Goal: Task Accomplishment & Management: Use online tool/utility

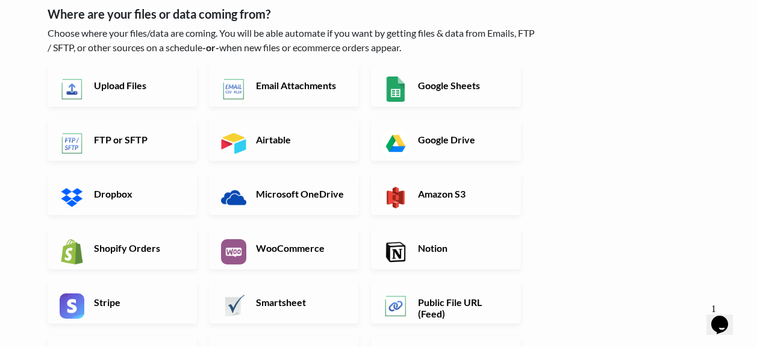
scroll to position [120, 0]
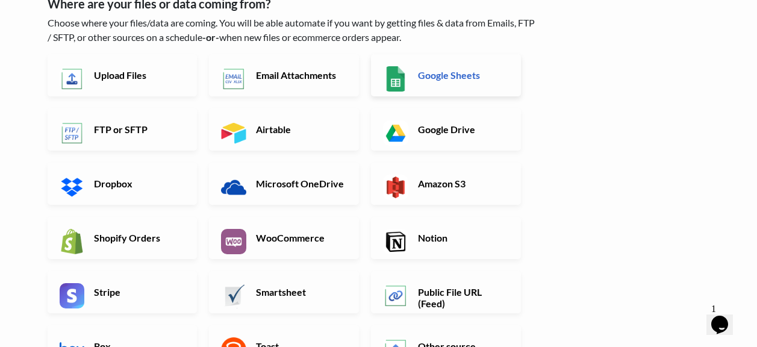
click at [426, 84] on link "Google Sheets" at bounding box center [446, 75] width 150 height 42
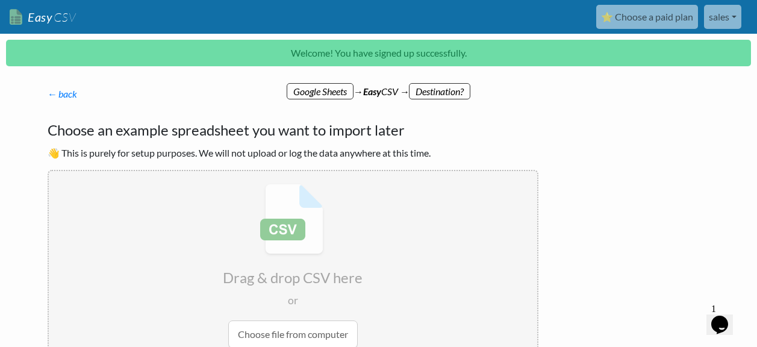
click at [283, 329] on input "file" at bounding box center [293, 266] width 488 height 190
type input "C:\fakepath\-ADD-PRODUCT-BASE-SHEET - Copy of #READY (1).csv"
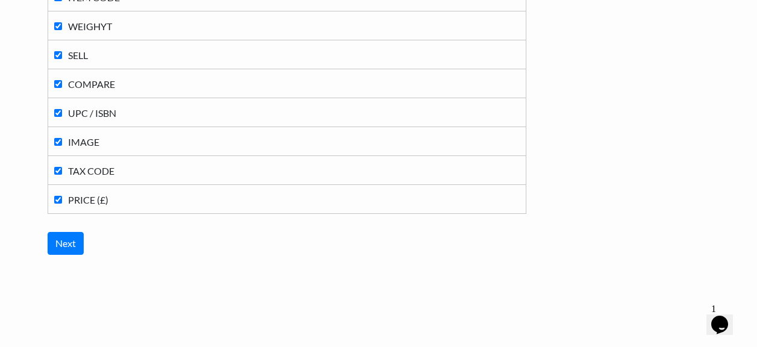
scroll to position [430, 0]
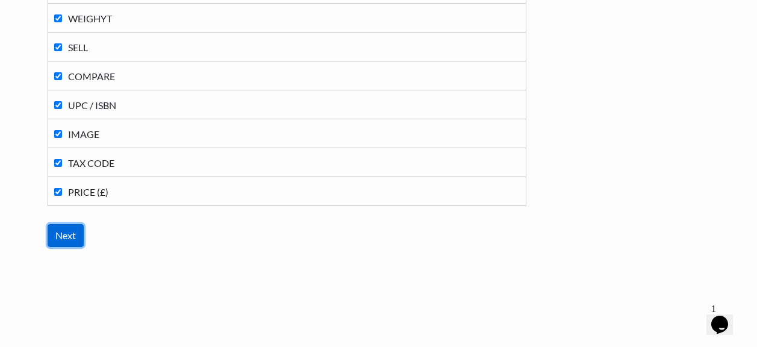
click at [66, 231] on input "Next" at bounding box center [66, 235] width 36 height 23
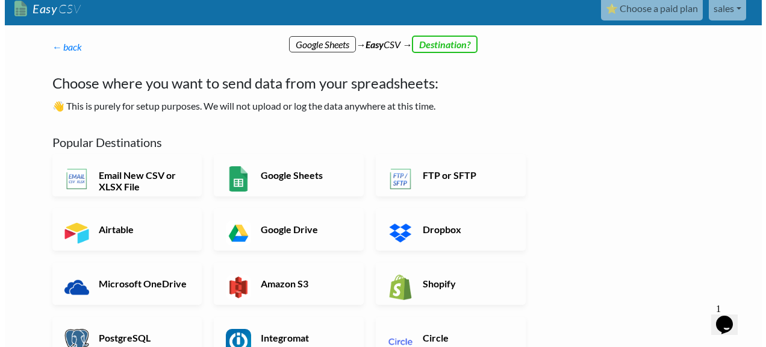
scroll to position [0, 0]
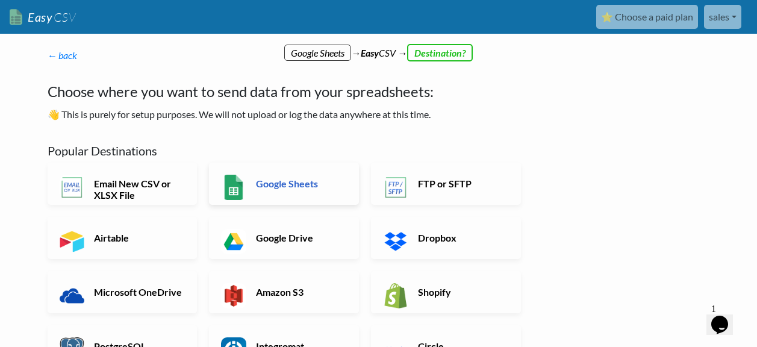
click at [288, 185] on h6 "Google Sheets" at bounding box center [300, 183] width 95 height 11
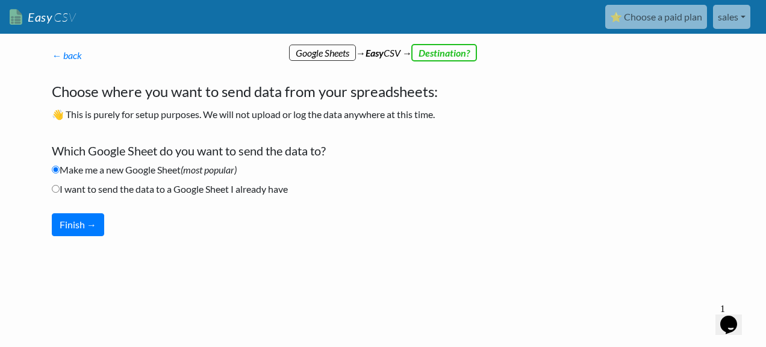
click at [227, 186] on label "I want to send the data to a Google Sheet I already have" at bounding box center [170, 189] width 236 height 14
click at [60, 186] on input "I want to send the data to a Google Sheet I already have" at bounding box center [56, 189] width 8 height 8
radio input "true"
click at [81, 224] on button "Finish →" at bounding box center [78, 224] width 52 height 23
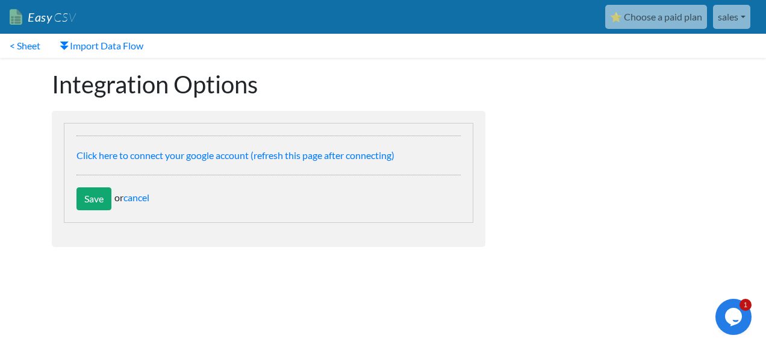
click at [140, 209] on div "Save or cancel" at bounding box center [268, 198] width 384 height 23
click at [142, 196] on link "cancel" at bounding box center [136, 196] width 26 height 11
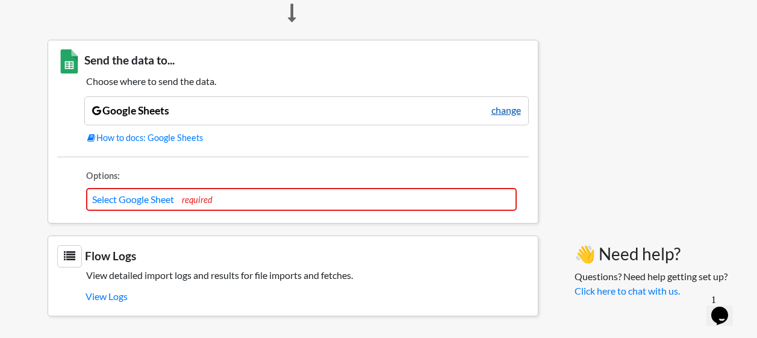
click at [504, 111] on link "change" at bounding box center [506, 110] width 30 height 14
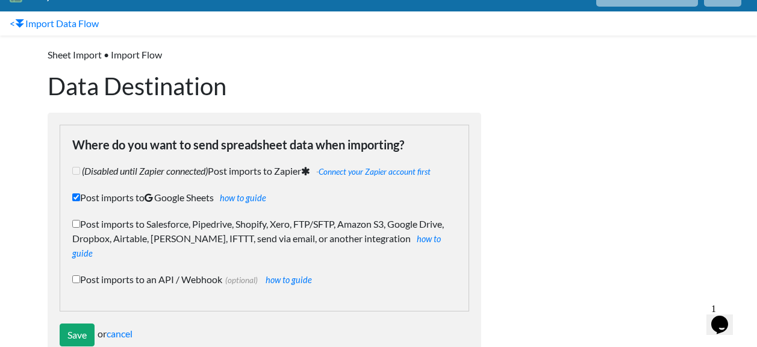
scroll to position [41, 0]
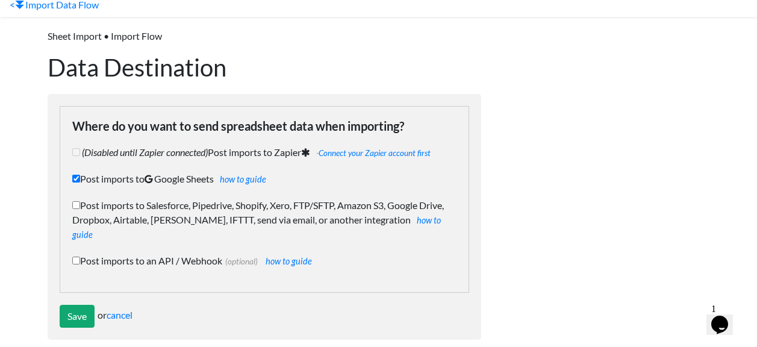
click at [75, 175] on input "Post imports to Google Sheets how to guide" at bounding box center [76, 179] width 8 height 8
checkbox input "false"
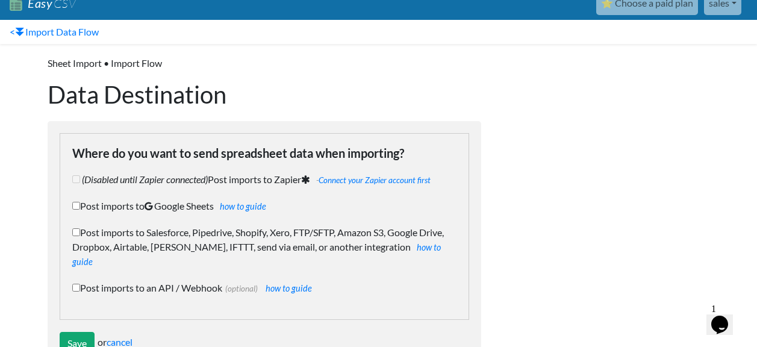
scroll to position [0, 0]
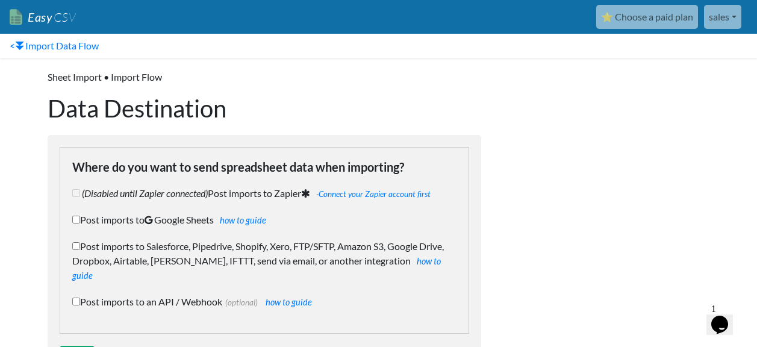
click at [46, 21] on link "Easy CSV" at bounding box center [43, 17] width 66 height 25
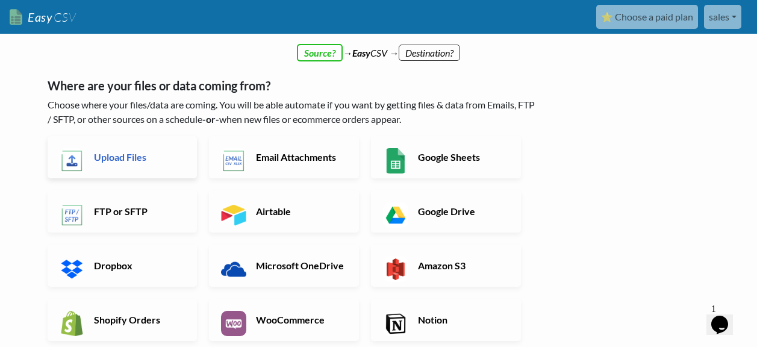
click at [154, 149] on link "Upload Files" at bounding box center [123, 157] width 150 height 42
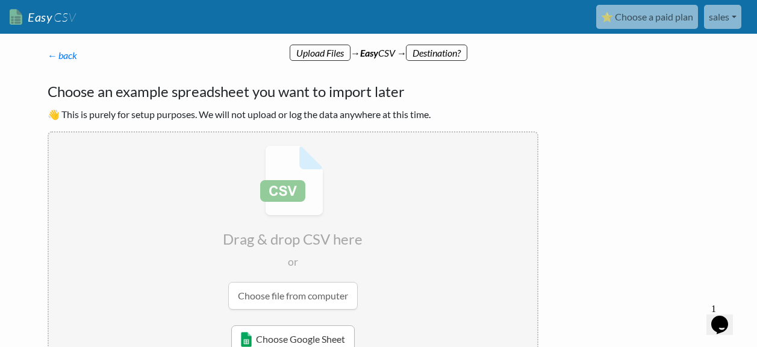
click at [281, 343] on link "Choose Google Sheet" at bounding box center [292, 339] width 123 height 28
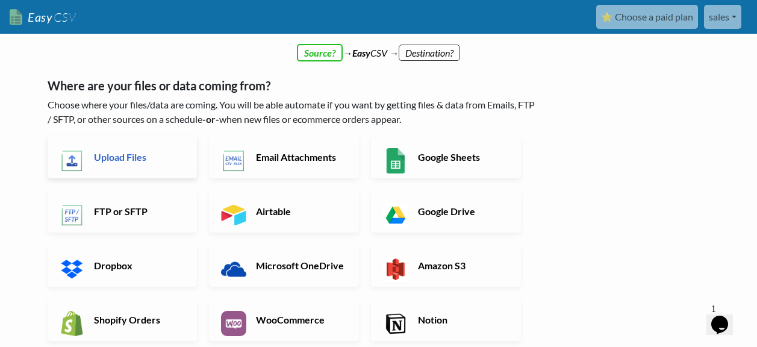
click at [117, 159] on h6 "Upload Files" at bounding box center [138, 156] width 95 height 11
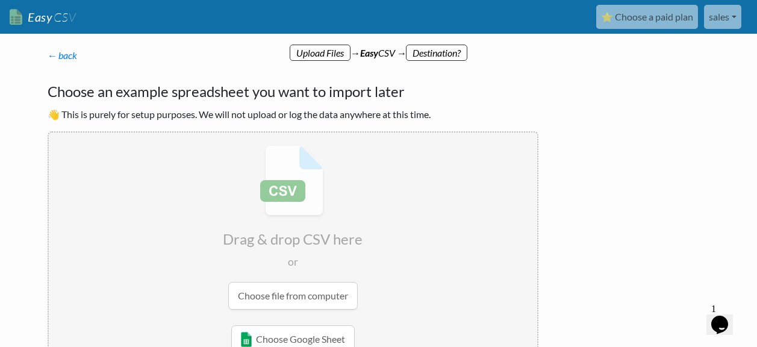
click at [286, 291] on input "file" at bounding box center [293, 227] width 488 height 190
type input "C:\fakepath\-ADD-PRODUCT-BASE-SHEET - Copy of #READY (1).csv"
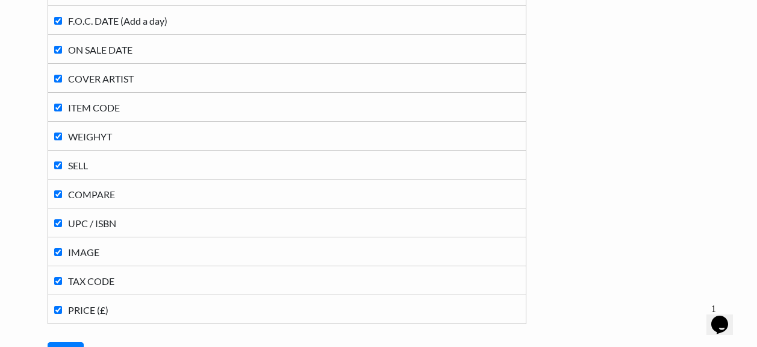
scroll to position [361, 0]
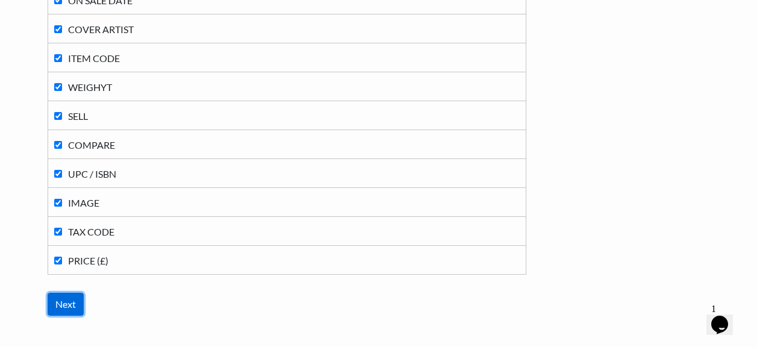
click at [59, 304] on input "Next" at bounding box center [66, 304] width 36 height 23
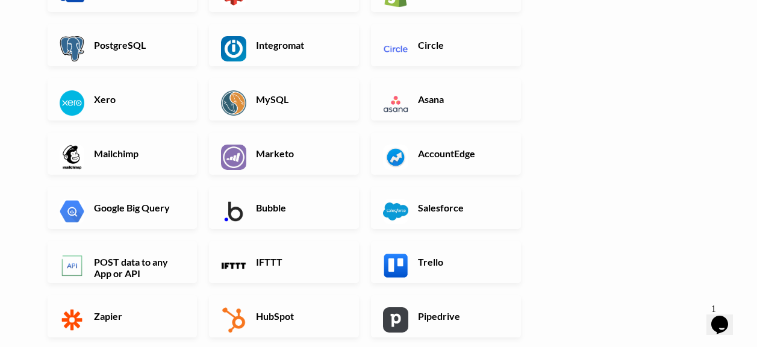
scroll to position [120, 0]
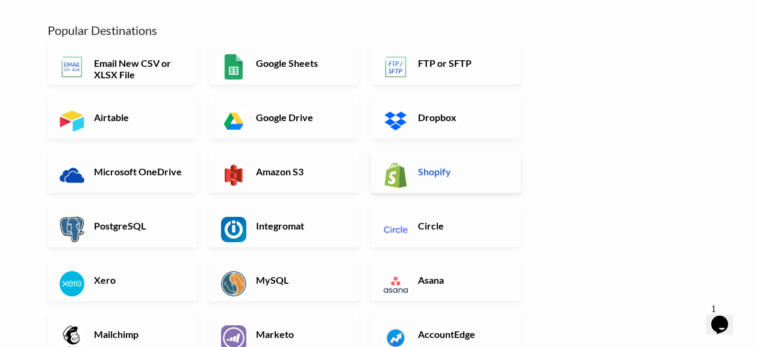
click at [430, 177] on h6 "Shopify" at bounding box center [462, 171] width 95 height 11
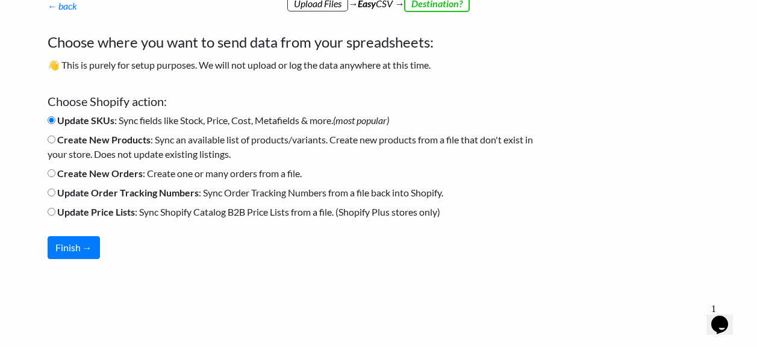
click at [49, 142] on input "Create New Products : Sync an available list of products/variants. Create new p…" at bounding box center [52, 139] width 8 height 8
radio input "true"
click at [73, 254] on button "Finish →" at bounding box center [74, 247] width 52 height 23
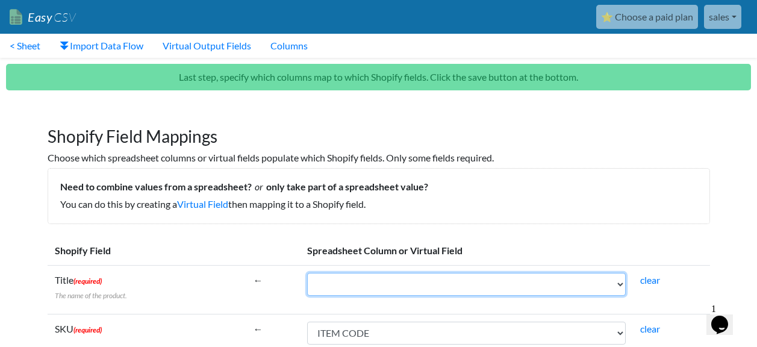
click at [393, 289] on select "UPC / ISBN DESCRIPTION SOLICIT TEXT PUBLISHER CATEOGY F.O.C. DATE (Add a day) O…" at bounding box center [466, 284] width 319 height 23
select select "cr_764707"
click at [307, 273] on select "UPC / ISBN DESCRIPTION SOLICIT TEXT PUBLISHER CATEOGY F.O.C. DATE (Add a day) O…" at bounding box center [466, 284] width 319 height 23
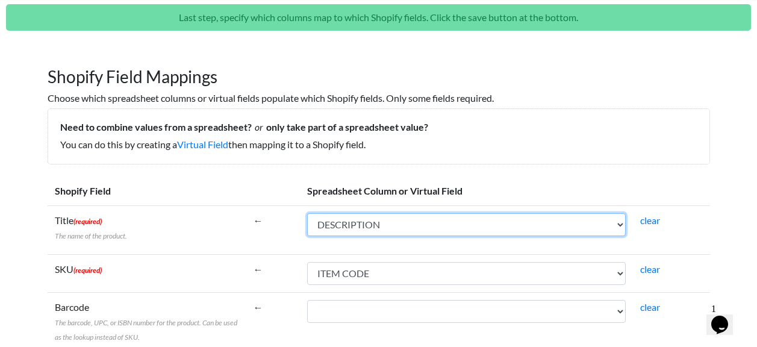
scroll to position [60, 0]
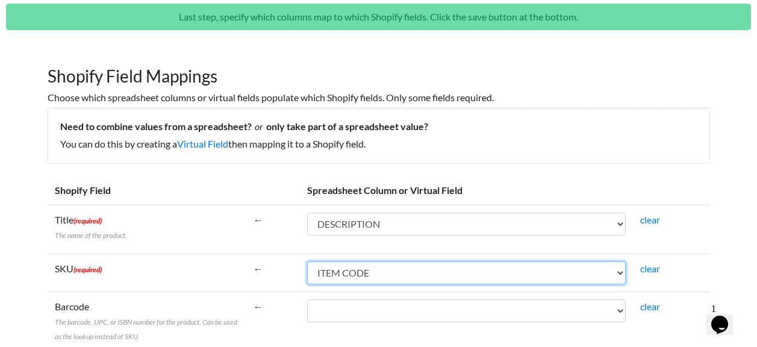
click at [366, 274] on select "UPC / ISBN DESCRIPTION SOLICIT TEXT PUBLISHER CATEOGY F.O.C. DATE (Add a day) O…" at bounding box center [466, 272] width 319 height 23
click at [307, 261] on select "UPC / ISBN DESCRIPTION SOLICIT TEXT PUBLISHER CATEOGY F.O.C. DATE (Add a day) O…" at bounding box center [466, 272] width 319 height 23
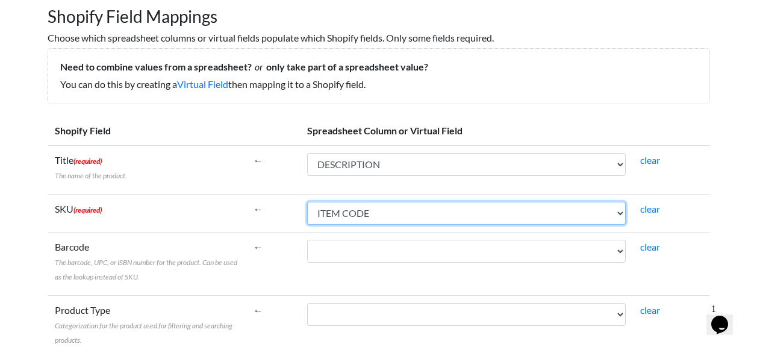
scroll to position [120, 0]
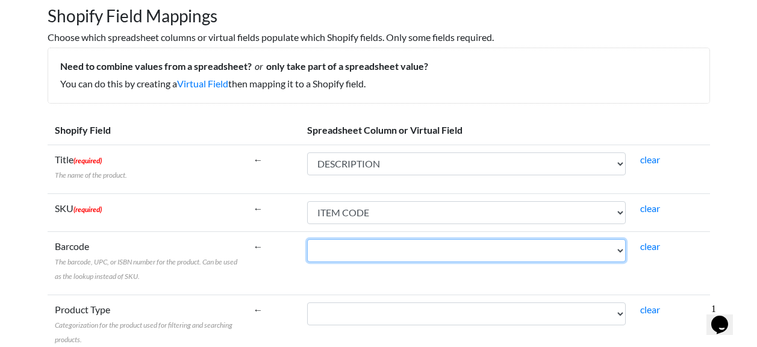
click at [383, 252] on select "UPC / ISBN DESCRIPTION SOLICIT TEXT PUBLISHER CATEOGY F.O.C. DATE (Add a day) O…" at bounding box center [466, 250] width 319 height 23
select select "cr_764718"
click at [307, 239] on select "UPC / ISBN DESCRIPTION SOLICIT TEXT PUBLISHER CATEOGY F.O.C. DATE (Add a day) O…" at bounding box center [466, 250] width 319 height 23
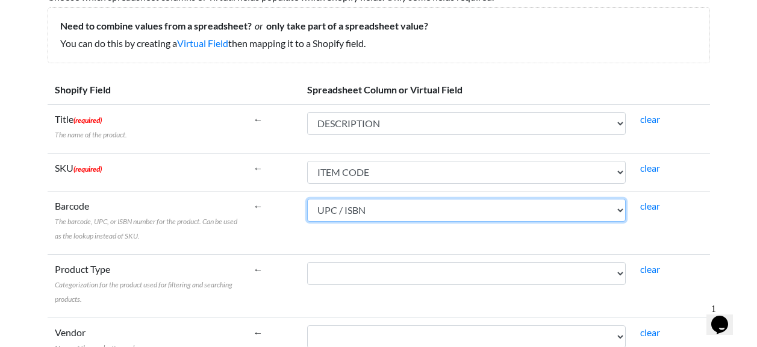
scroll to position [181, 0]
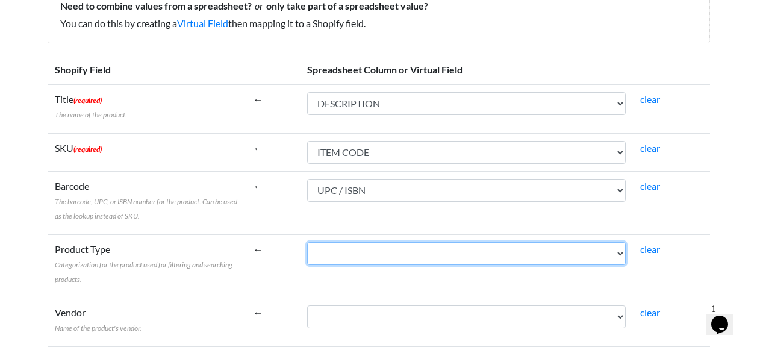
click at [351, 259] on select "UPC / ISBN DESCRIPTION SOLICIT TEXT PUBLISHER CATEOGY F.O.C. DATE (Add a day) O…" at bounding box center [466, 253] width 319 height 23
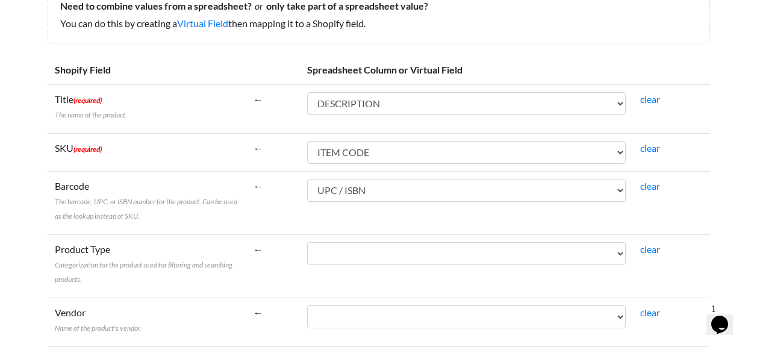
click at [303, 271] on td "UPC / ISBN DESCRIPTION SOLICIT TEXT PUBLISHER CATEOGY F.O.C. DATE (Add a day) O…" at bounding box center [466, 265] width 333 height 63
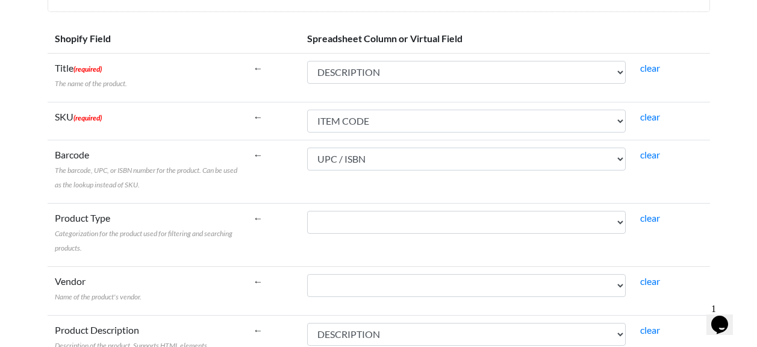
scroll to position [241, 0]
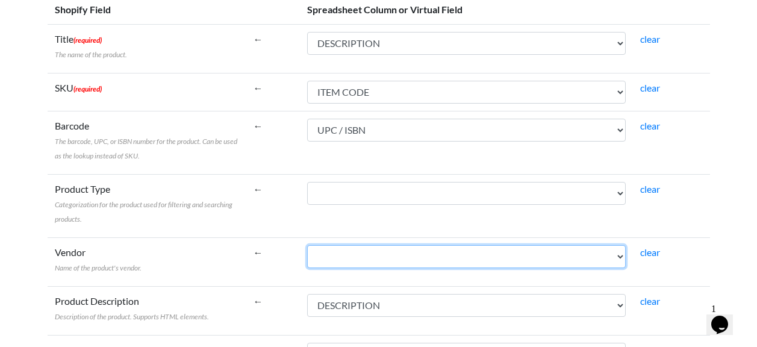
click at [323, 257] on select "UPC / ISBN DESCRIPTION SOLICIT TEXT PUBLISHER CATEOGY F.O.C. DATE (Add a day) O…" at bounding box center [466, 256] width 319 height 23
select select "cr_764709"
click at [307, 245] on select "UPC / ISBN DESCRIPTION SOLICIT TEXT PUBLISHER CATEOGY F.O.C. DATE (Add a day) O…" at bounding box center [466, 256] width 319 height 23
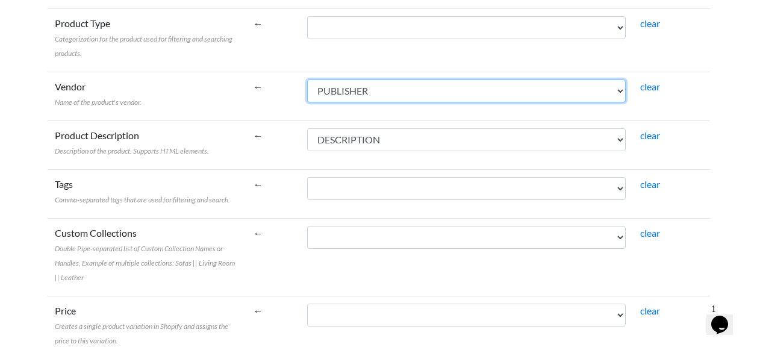
scroll to position [422, 0]
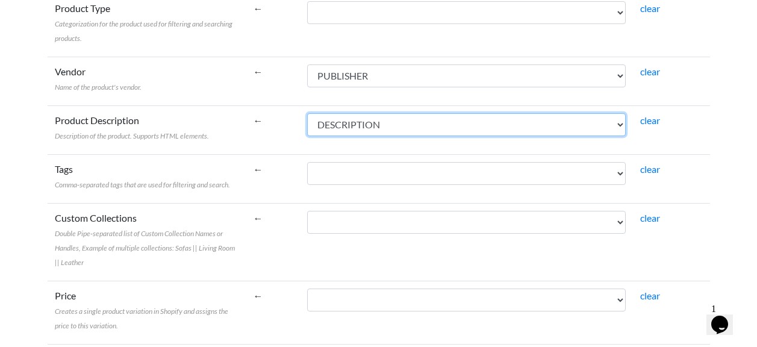
click at [360, 131] on select "UPC / ISBN DESCRIPTION SOLICIT TEXT PUBLISHER CATEOGY F.O.C. DATE (Add a day) O…" at bounding box center [466, 124] width 319 height 23
select select "cr_764708"
click at [307, 113] on select "UPC / ISBN DESCRIPTION SOLICIT TEXT PUBLISHER CATEOGY F.O.C. DATE (Add a day) O…" at bounding box center [466, 124] width 319 height 23
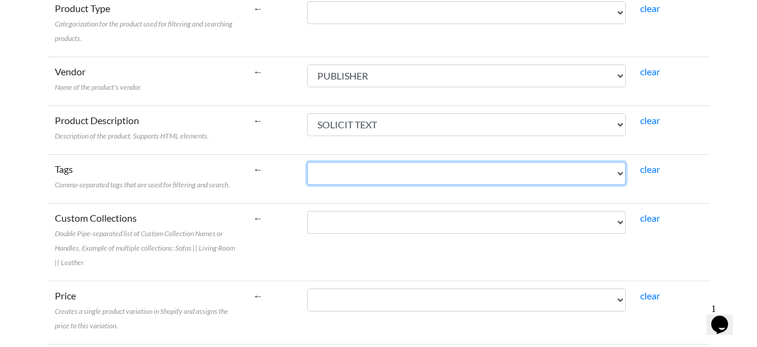
click at [351, 173] on select "UPC / ISBN DESCRIPTION SOLICIT TEXT PUBLISHER CATEOGY F.O.C. DATE (Add a day) O…" at bounding box center [466, 173] width 319 height 23
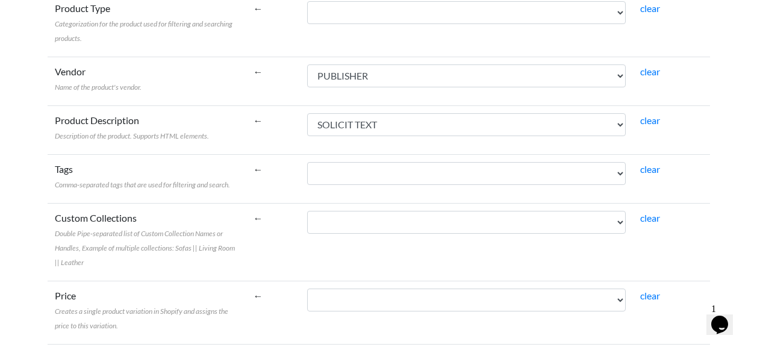
click at [300, 210] on td "UPC / ISBN DESCRIPTION SOLICIT TEXT PUBLISHER CATEOGY F.O.C. DATE (Add a day) O…" at bounding box center [466, 242] width 333 height 78
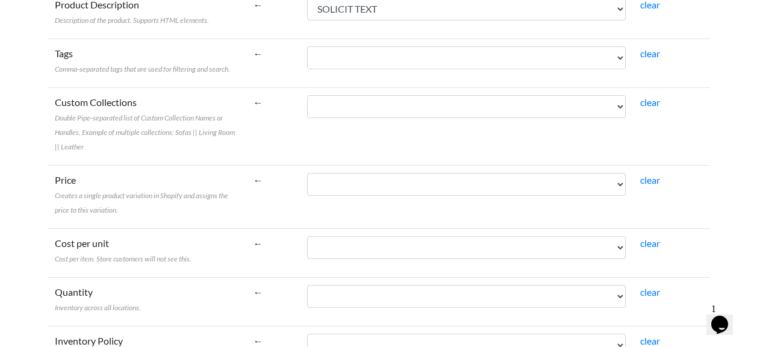
scroll to position [542, 0]
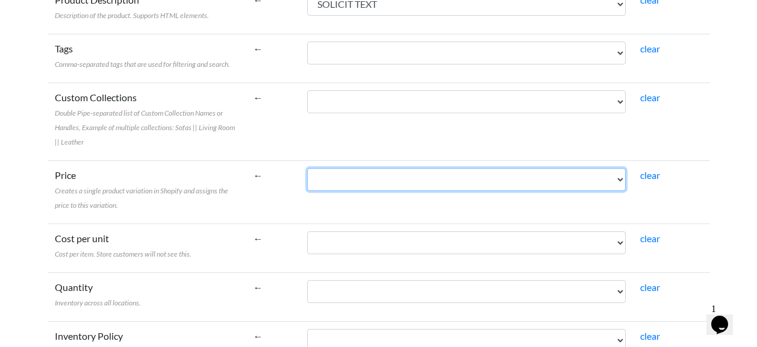
click at [349, 172] on select "UPC / ISBN DESCRIPTION SOLICIT TEXT PUBLISHER CATEOGY F.O.C. DATE (Add a day) O…" at bounding box center [466, 179] width 319 height 23
select select "cr_764716"
click at [307, 168] on select "UPC / ISBN DESCRIPTION SOLICIT TEXT PUBLISHER CATEOGY F.O.C. DATE (Add a day) O…" at bounding box center [466, 179] width 319 height 23
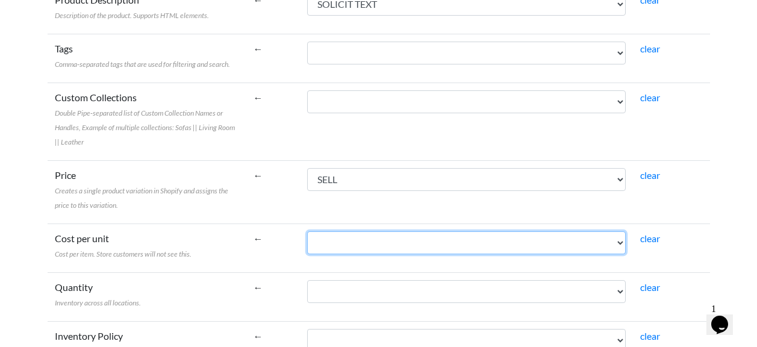
click at [358, 238] on select "UPC / ISBN DESCRIPTION SOLICIT TEXT PUBLISHER CATEOGY F.O.C. DATE (Add a day) O…" at bounding box center [466, 242] width 319 height 23
select select "cr_764721"
click at [307, 231] on select "UPC / ISBN DESCRIPTION SOLICIT TEXT PUBLISHER CATEOGY F.O.C. DATE (Add a day) O…" at bounding box center [466, 242] width 319 height 23
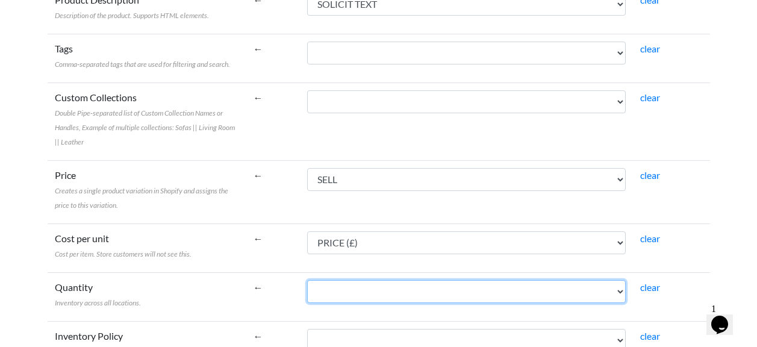
click at [324, 292] on select "UPC / ISBN DESCRIPTION SOLICIT TEXT PUBLISHER CATEOGY F.O.C. DATE (Add a day) O…" at bounding box center [466, 291] width 319 height 23
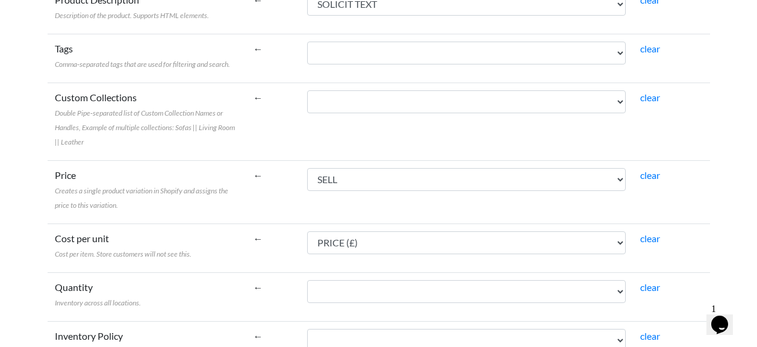
click at [273, 297] on td "←" at bounding box center [273, 296] width 54 height 49
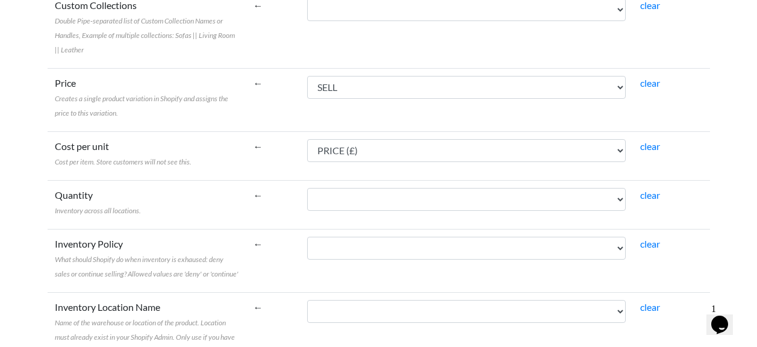
scroll to position [662, 0]
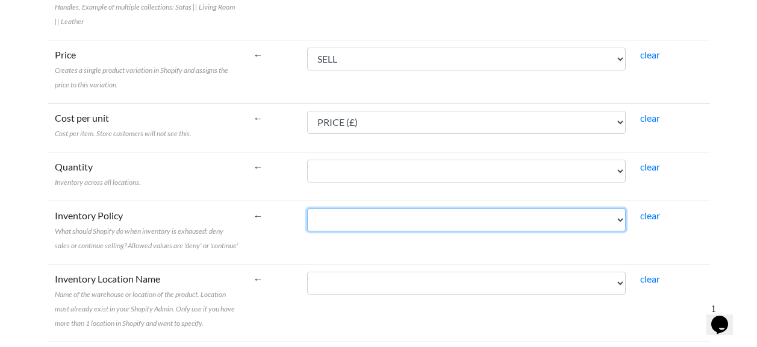
click at [341, 225] on select "UPC / ISBN DESCRIPTION SOLICIT TEXT PUBLISHER CATEOGY F.O.C. DATE (Add a day) O…" at bounding box center [466, 219] width 319 height 23
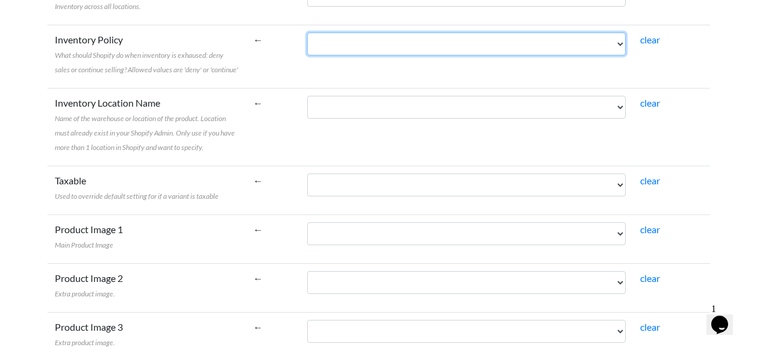
scroll to position [843, 0]
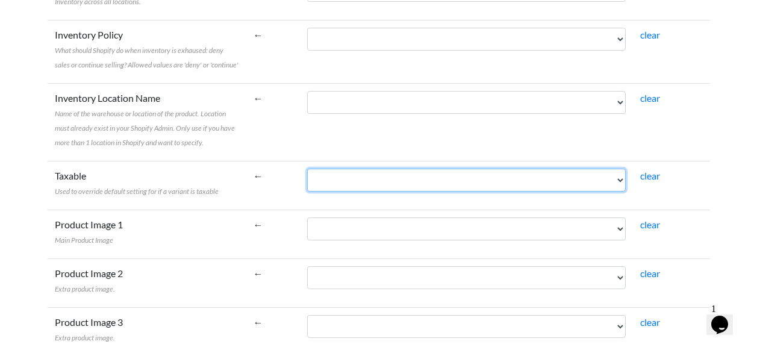
click at [337, 185] on select "UPC / ISBN DESCRIPTION SOLICIT TEXT PUBLISHER CATEOGY F.O.C. DATE (Add a day) O…" at bounding box center [466, 180] width 319 height 23
click at [338, 182] on select "UPC / ISBN DESCRIPTION SOLICIT TEXT PUBLISHER CATEOGY F.O.C. DATE (Add a day) O…" at bounding box center [466, 180] width 319 height 23
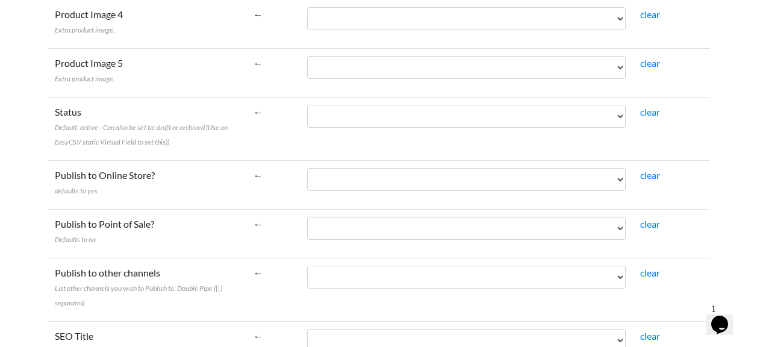
scroll to position [1204, 0]
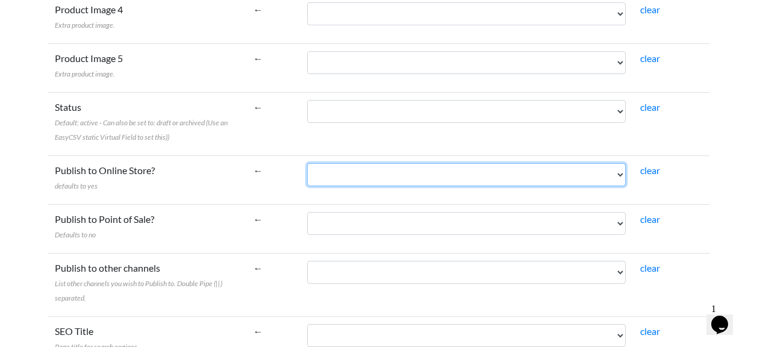
click at [339, 174] on select "UPC / ISBN DESCRIPTION SOLICIT TEXT PUBLISHER CATEOGY F.O.C. DATE (Add a day) O…" at bounding box center [466, 174] width 319 height 23
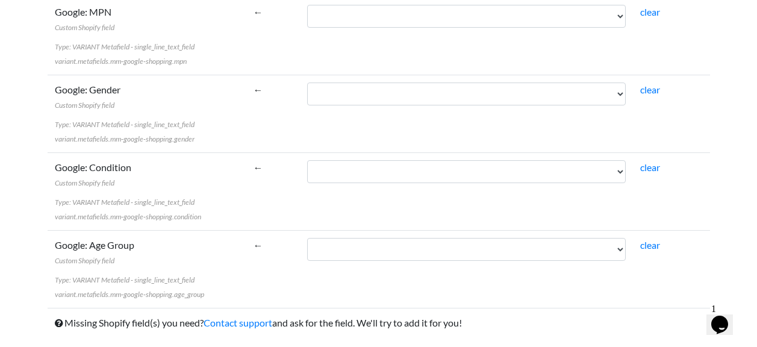
scroll to position [4342, 0]
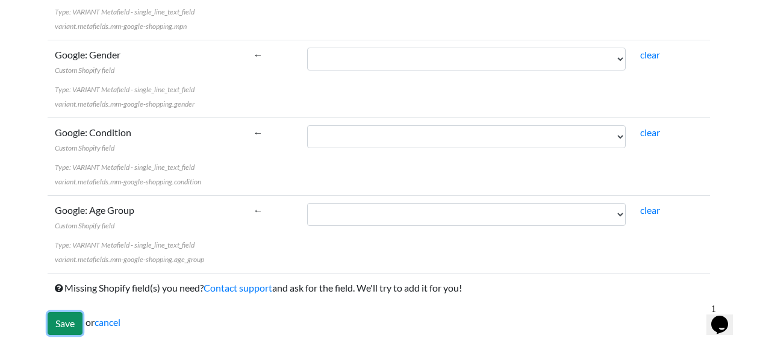
click at [53, 313] on input "Save" at bounding box center [65, 323] width 35 height 23
